Goal: Task Accomplishment & Management: Complete application form

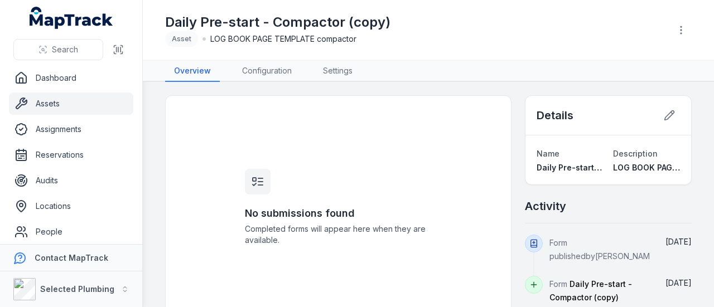
click at [50, 102] on link "Assets" at bounding box center [71, 104] width 124 height 22
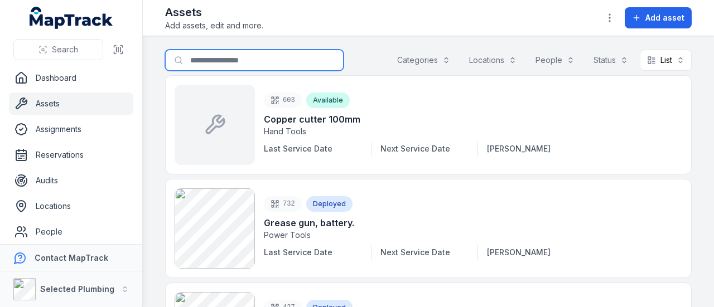
click at [250, 53] on input "Search for assets" at bounding box center [254, 60] width 178 height 21
type input "*********"
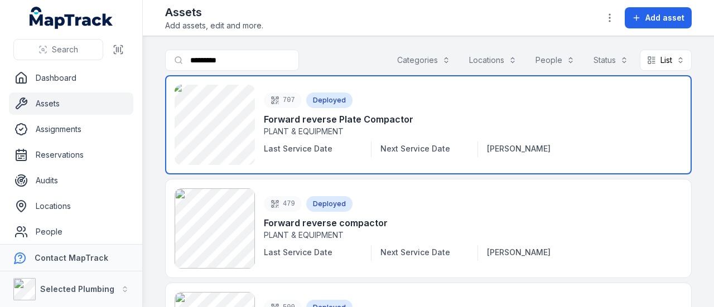
click at [321, 125] on link at bounding box center [428, 124] width 526 height 99
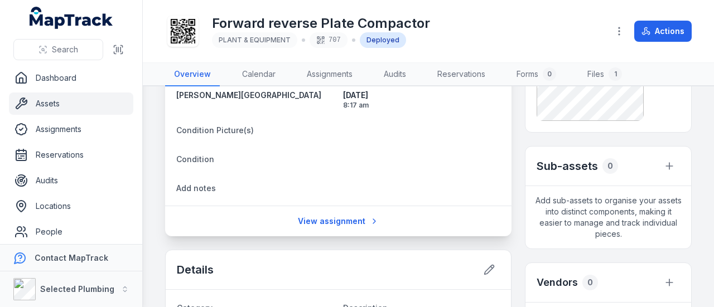
scroll to position [56, 0]
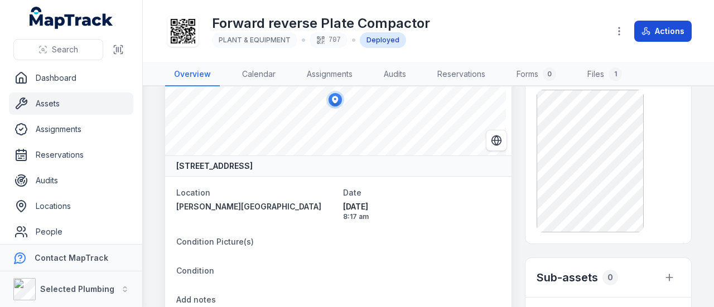
click at [686, 34] on button "Actions" at bounding box center [662, 31] width 57 height 21
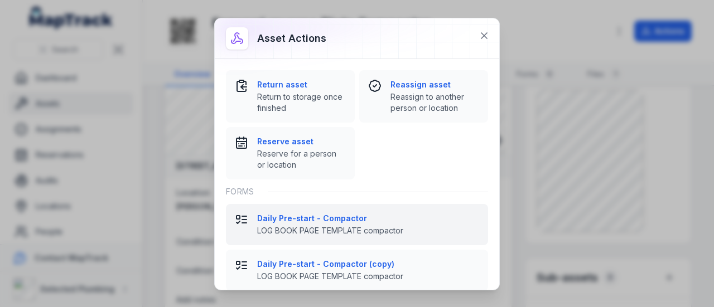
click at [294, 220] on strong "Daily Pre-start - Compactor" at bounding box center [368, 218] width 222 height 11
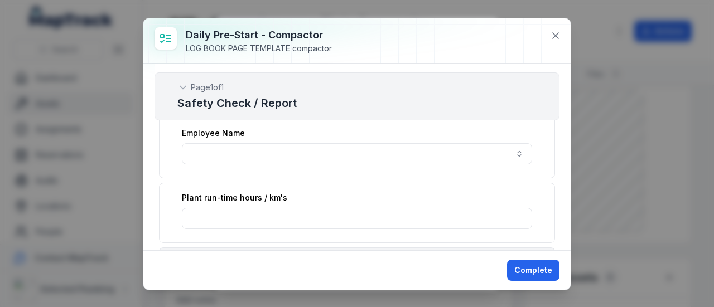
scroll to position [0, 0]
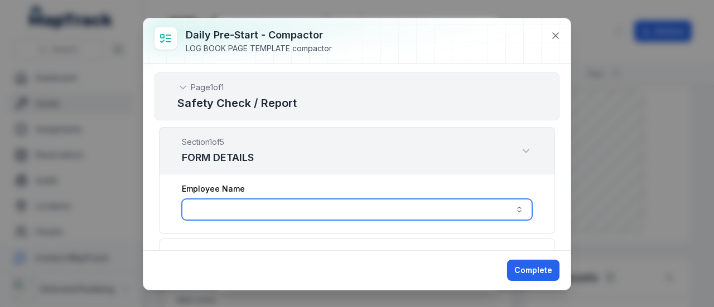
click at [239, 209] on input ":r2th:-form-item-label" at bounding box center [357, 209] width 350 height 21
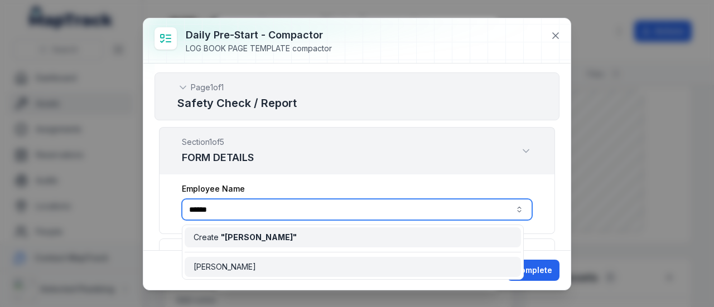
click at [210, 234] on span "Create " [PERSON_NAME] "" at bounding box center [244, 237] width 103 height 11
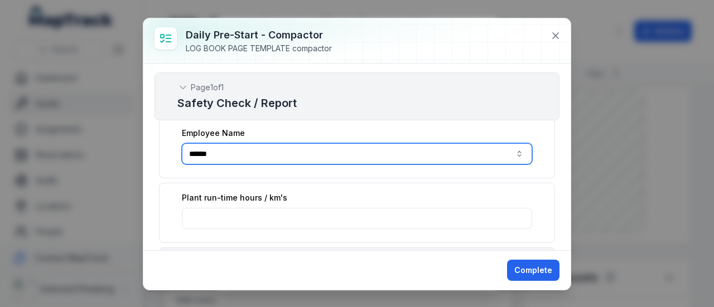
scroll to position [111, 0]
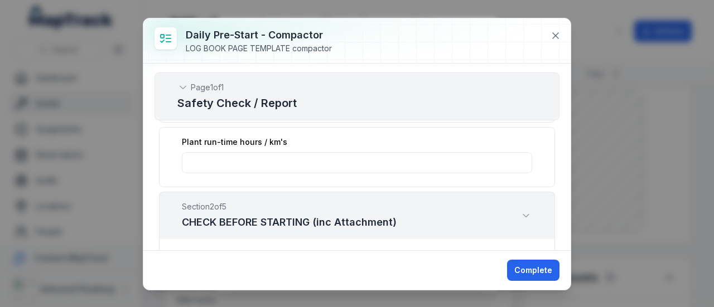
type input "******"
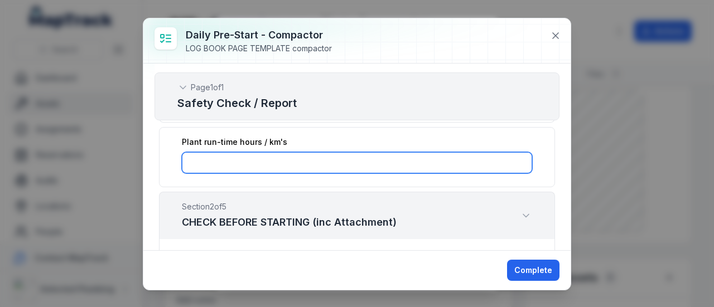
click at [258, 159] on input ":r2tl:-form-item-label" at bounding box center [357, 162] width 350 height 21
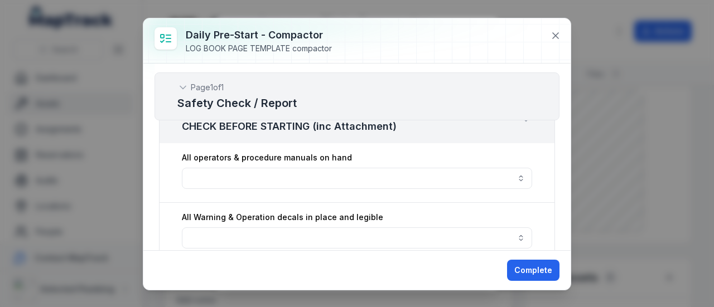
scroll to position [223, 0]
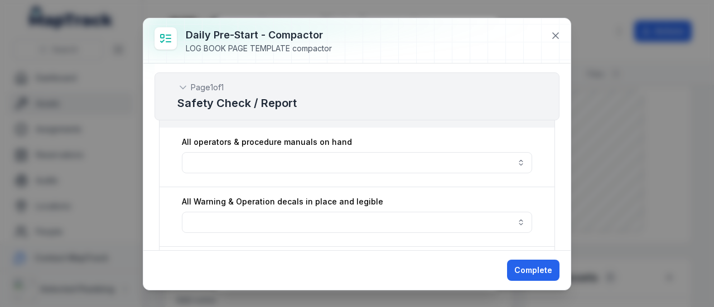
type input "***"
click at [270, 157] on button "button" at bounding box center [357, 162] width 350 height 21
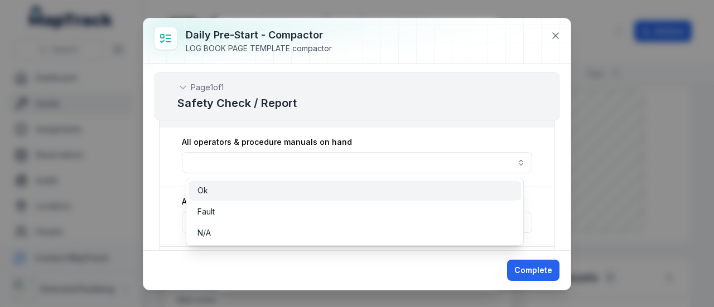
click at [210, 190] on div "Ok" at bounding box center [354, 190] width 314 height 11
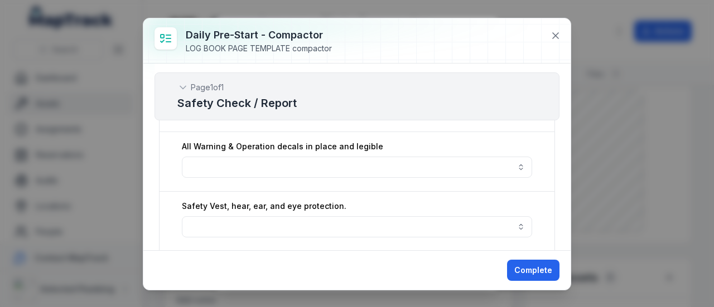
scroll to position [279, 0]
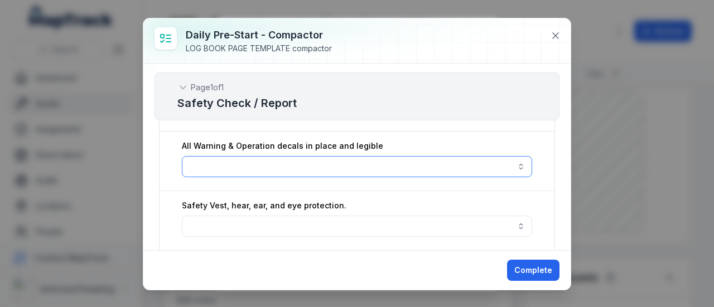
click at [207, 157] on button "button" at bounding box center [357, 166] width 350 height 21
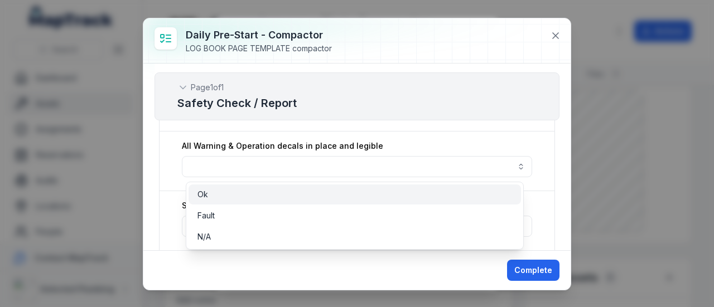
click at [202, 192] on span "Ok" at bounding box center [202, 194] width 11 height 11
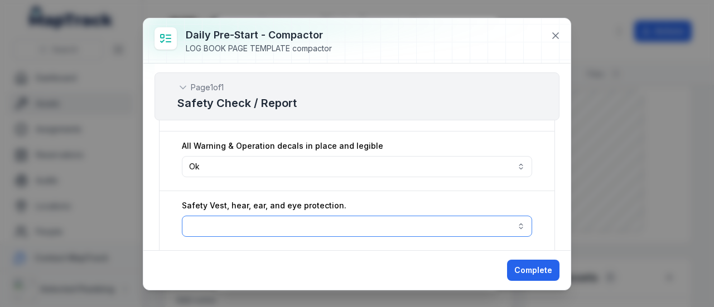
click at [216, 219] on button "button" at bounding box center [357, 226] width 350 height 21
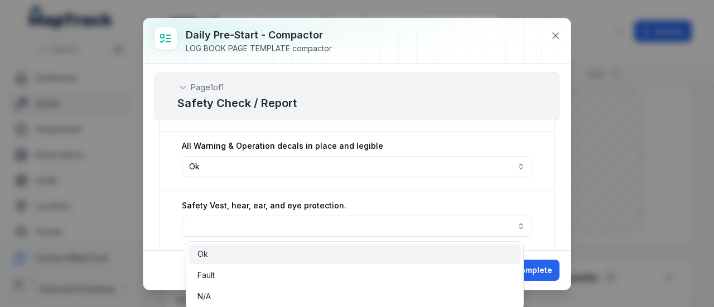
click at [215, 254] on div "Ok" at bounding box center [354, 254] width 314 height 11
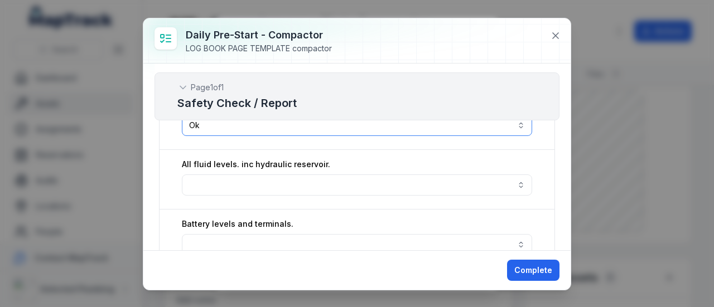
scroll to position [390, 0]
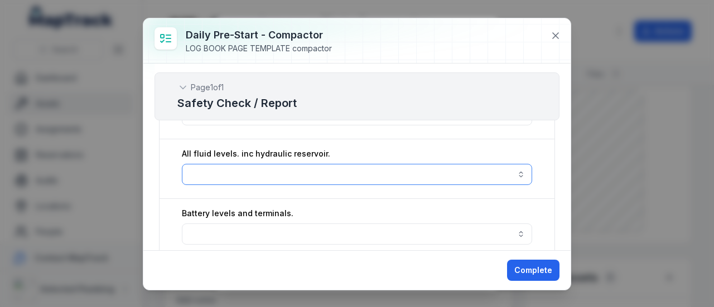
click at [291, 179] on button "button" at bounding box center [357, 174] width 350 height 21
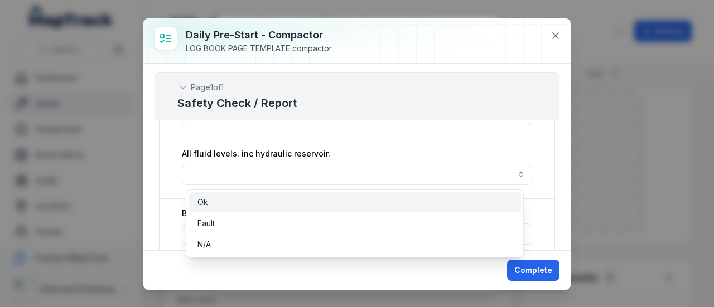
click at [226, 203] on div "Ok" at bounding box center [354, 202] width 314 height 11
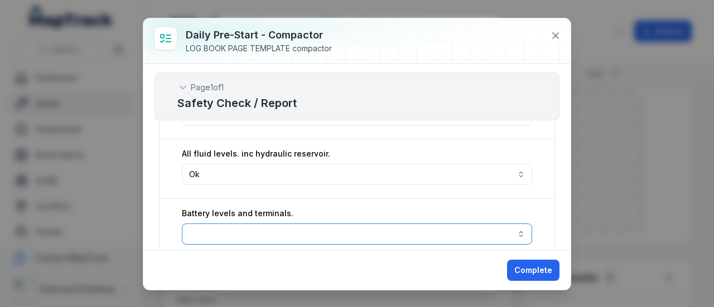
click at [205, 230] on button "button" at bounding box center [357, 234] width 350 height 21
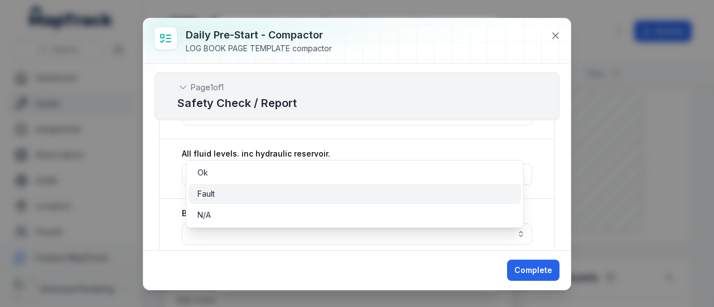
click at [212, 191] on span "Fault" at bounding box center [205, 193] width 17 height 11
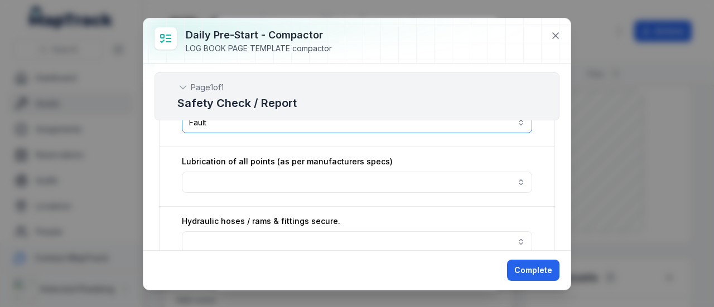
scroll to position [446, 0]
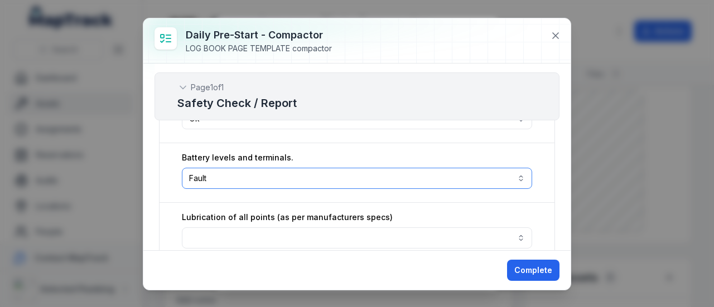
click at [253, 180] on button "Fault *****" at bounding box center [357, 178] width 350 height 21
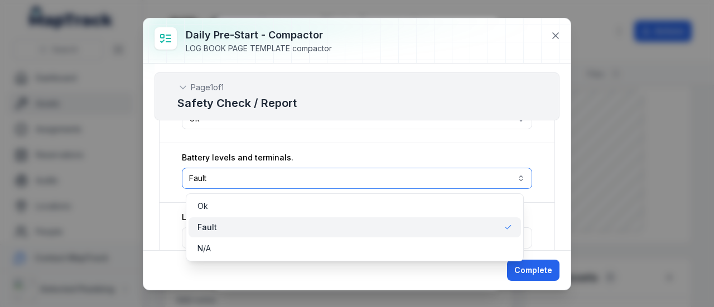
click at [250, 183] on button "Fault *****" at bounding box center [357, 178] width 350 height 21
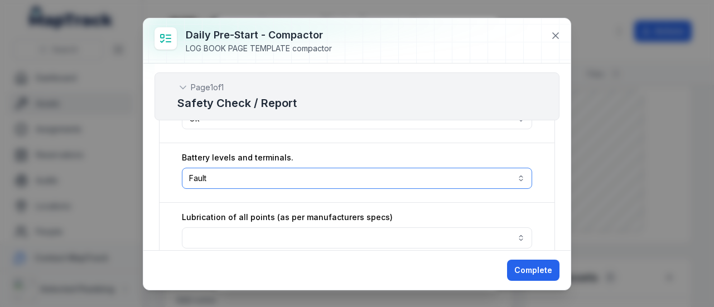
click at [200, 176] on button "Fault *****" at bounding box center [357, 178] width 350 height 21
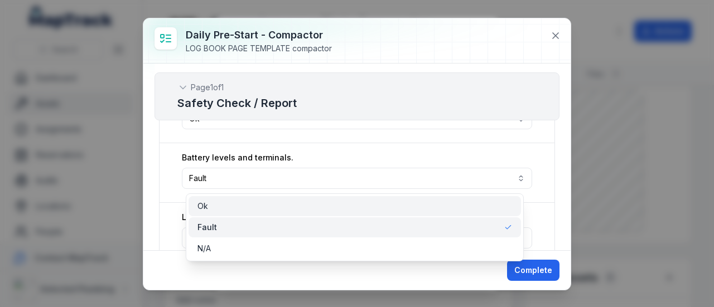
click at [210, 205] on div "Ok" at bounding box center [354, 206] width 314 height 11
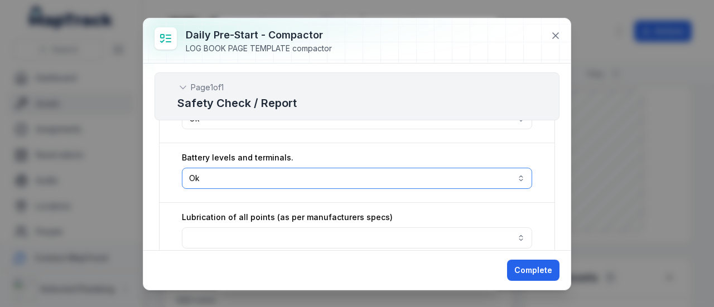
scroll to position [502, 0]
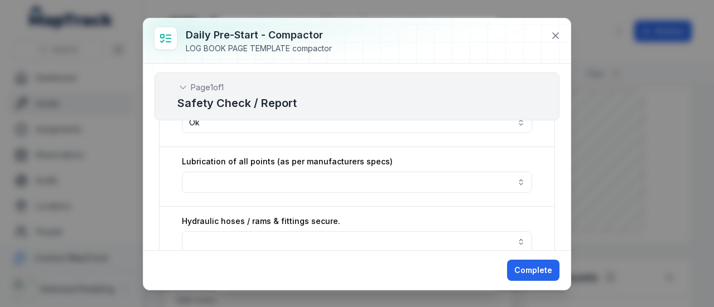
click at [321, 194] on div "Lubrication of all points (as per manufacturers specs)" at bounding box center [357, 177] width 396 height 60
click at [315, 181] on button "button" at bounding box center [357, 182] width 350 height 21
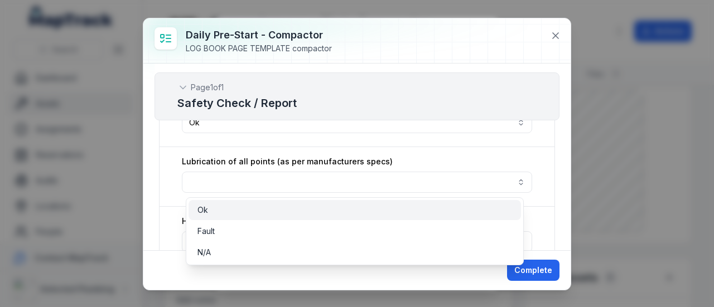
click at [213, 207] on div "Ok" at bounding box center [354, 210] width 314 height 11
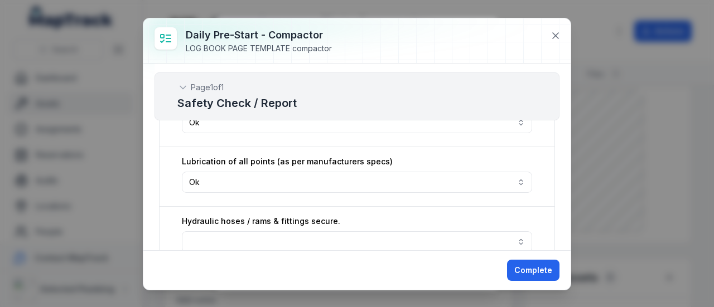
click at [399, 154] on div "Lubrication of all points (as per manufacturers specs) Ok **" at bounding box center [357, 177] width 396 height 60
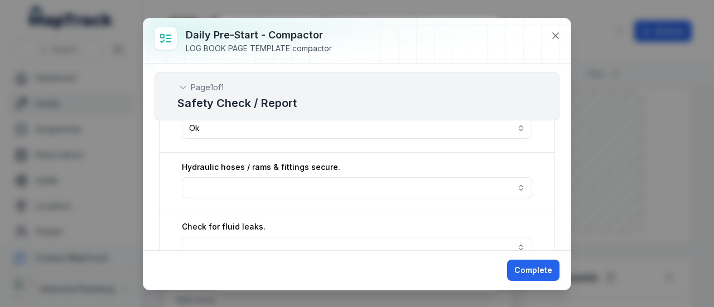
scroll to position [557, 0]
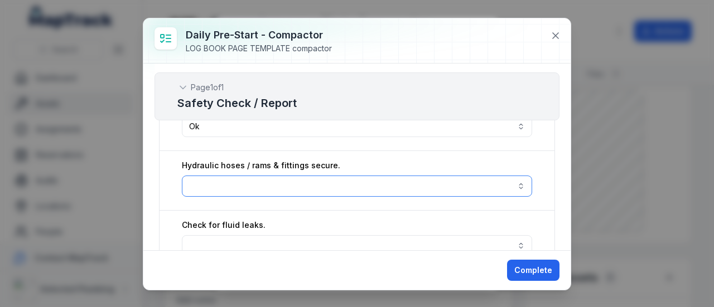
click at [327, 190] on button "button" at bounding box center [357, 186] width 350 height 21
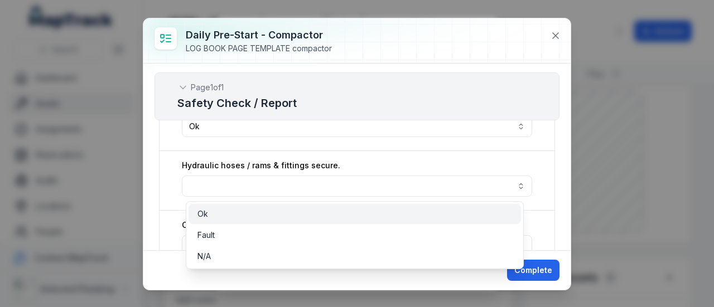
click at [209, 210] on div "Ok" at bounding box center [354, 213] width 314 height 11
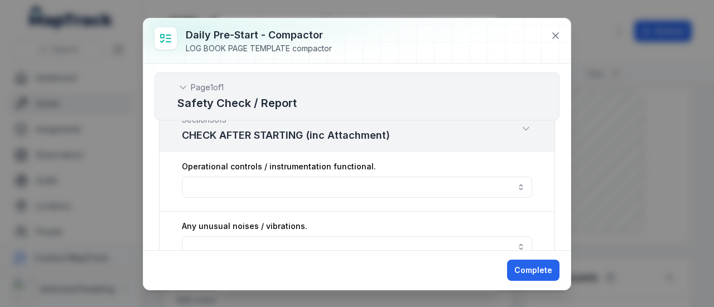
scroll to position [836, 0]
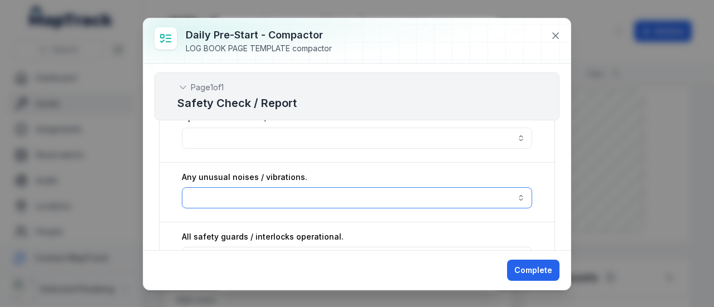
click at [245, 195] on button "button" at bounding box center [357, 197] width 350 height 21
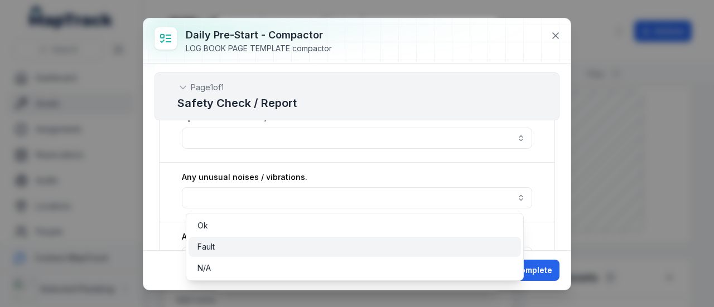
click at [210, 244] on span "Fault" at bounding box center [205, 246] width 17 height 11
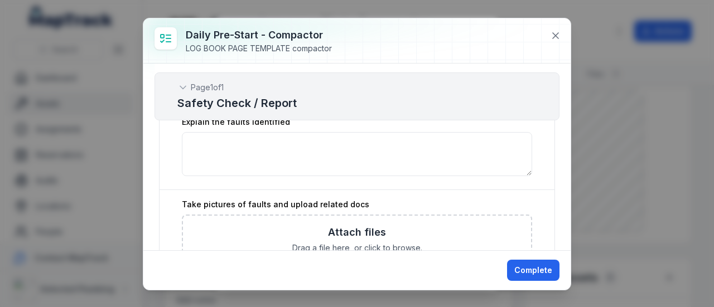
scroll to position [1171, 0]
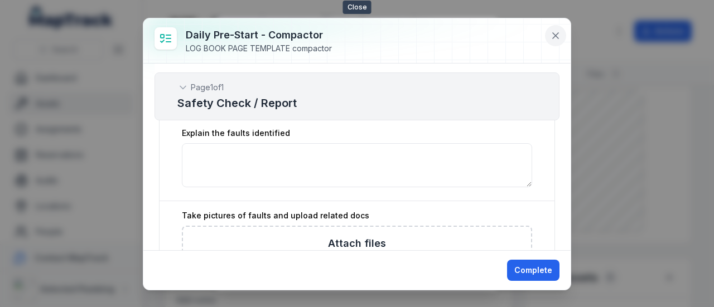
click at [557, 36] on icon at bounding box center [555, 35] width 11 height 11
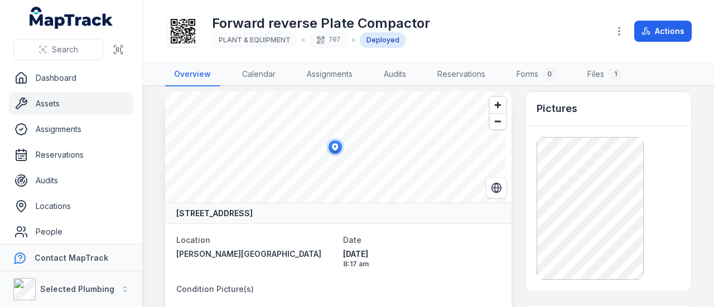
scroll to position [0, 0]
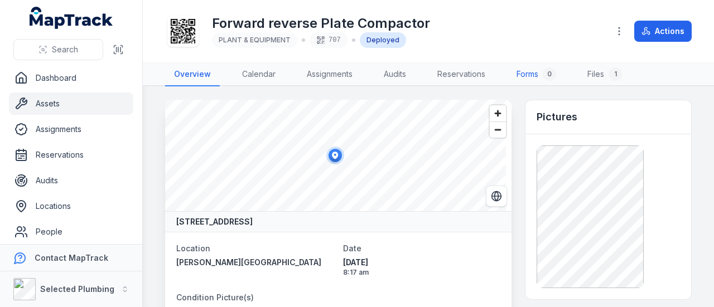
click at [540, 77] on link "Forms 0" at bounding box center [535, 74] width 57 height 23
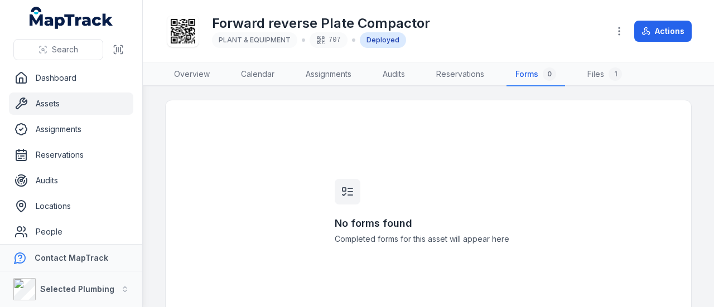
click at [398, 140] on div "No forms found Completed forms for this asset will appear here" at bounding box center [428, 211] width 214 height 223
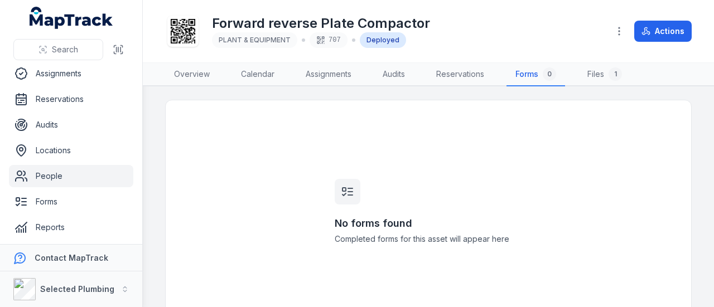
click at [47, 171] on link "People" at bounding box center [71, 176] width 124 height 22
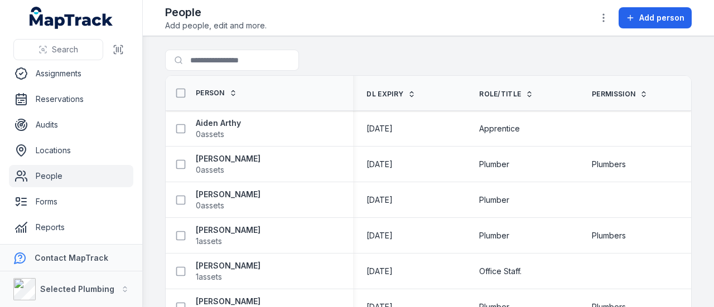
click at [401, 51] on div "Search for people" at bounding box center [428, 63] width 526 height 26
click at [665, 17] on span "Add person" at bounding box center [661, 17] width 45 height 11
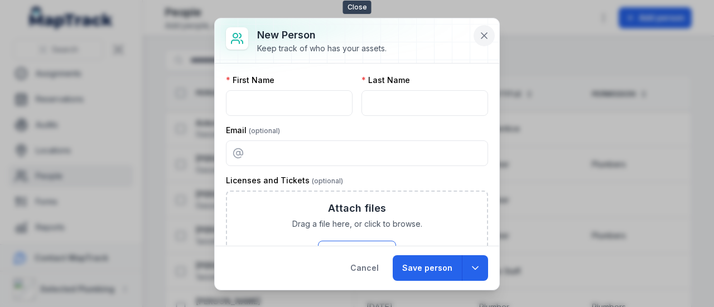
click at [488, 40] on icon at bounding box center [483, 35] width 11 height 11
